Goal: Task Accomplishment & Management: Manage account settings

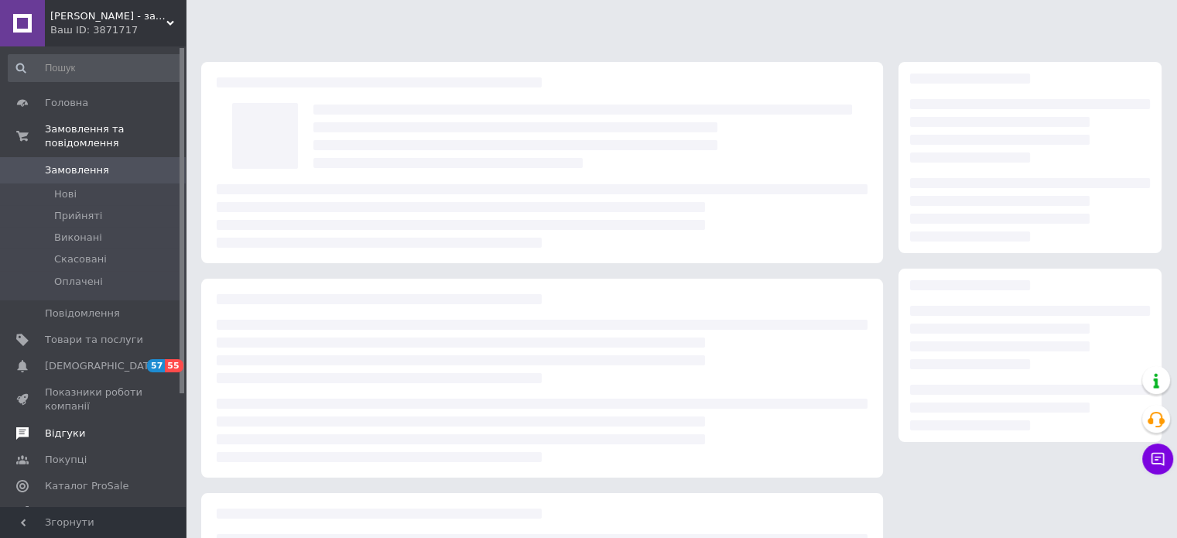
click at [68, 426] on span "Відгуки" at bounding box center [65, 433] width 40 height 14
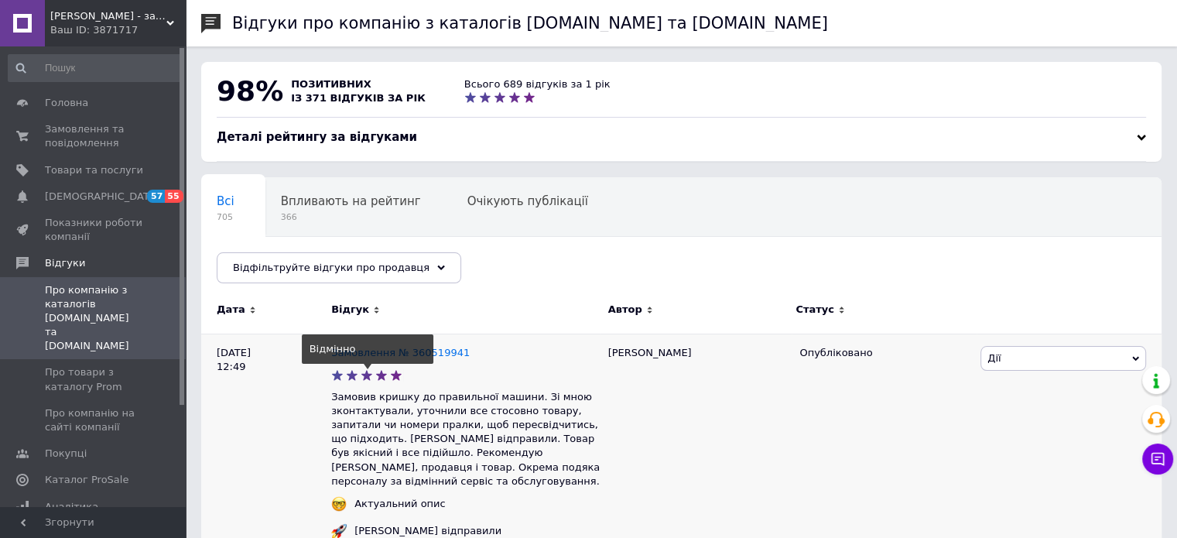
scroll to position [258, 0]
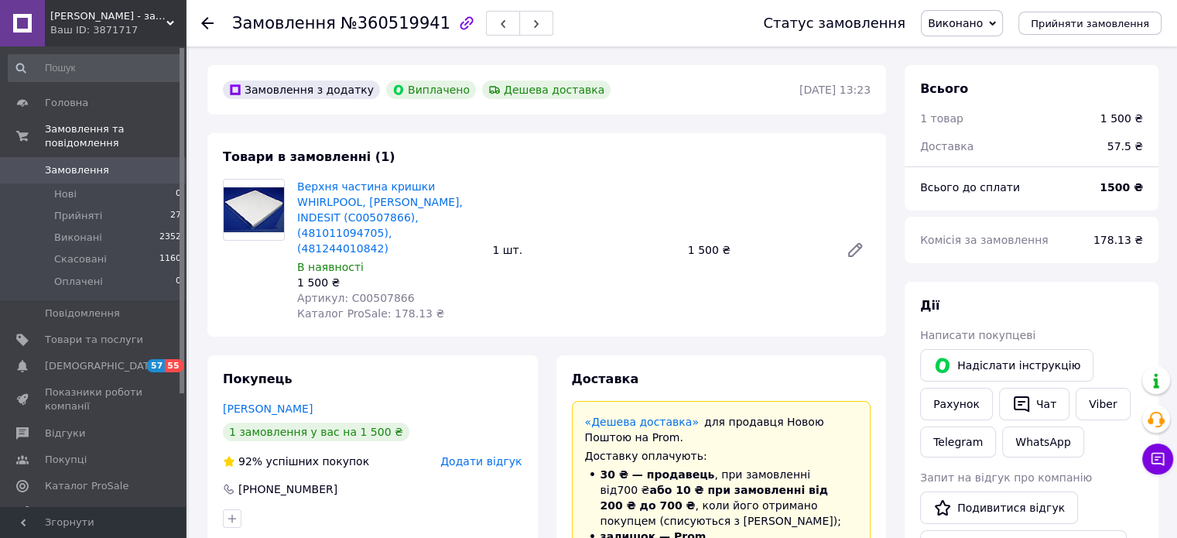
scroll to position [258, 0]
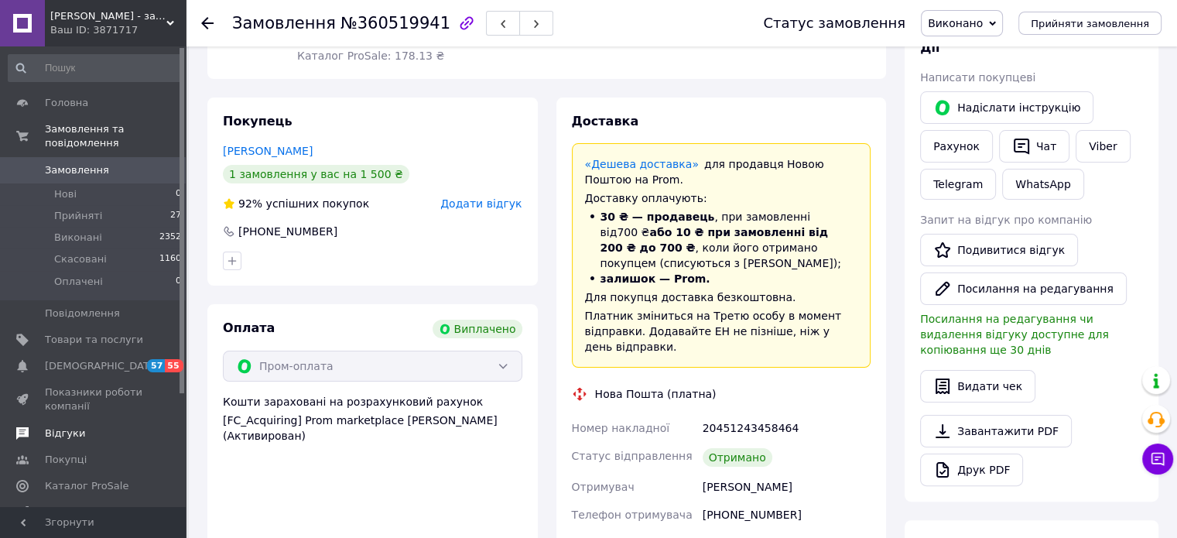
click at [70, 426] on span "Відгуки" at bounding box center [65, 433] width 40 height 14
